Goal: Task Accomplishment & Management: Use online tool/utility

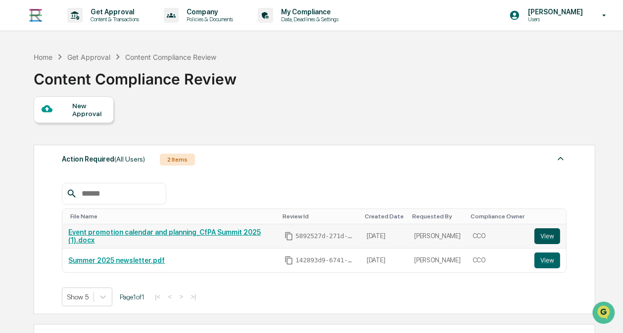
click at [546, 240] on button "View" at bounding box center [547, 236] width 26 height 16
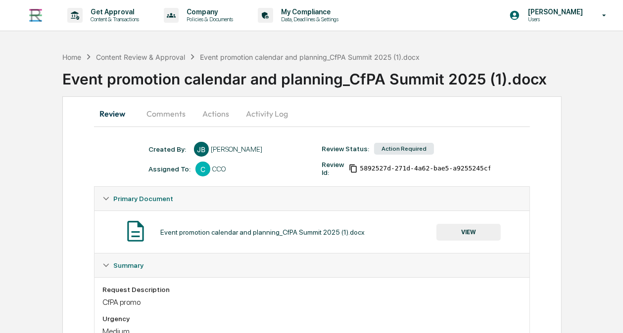
click at [170, 123] on button "Comments" at bounding box center [165, 114] width 55 height 24
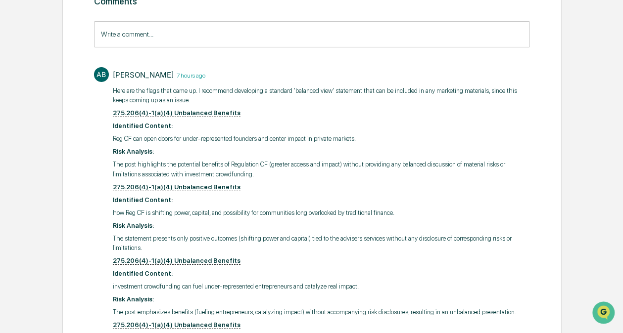
scroll to position [150, 0]
